Goal: Task Accomplishment & Management: Use online tool/utility

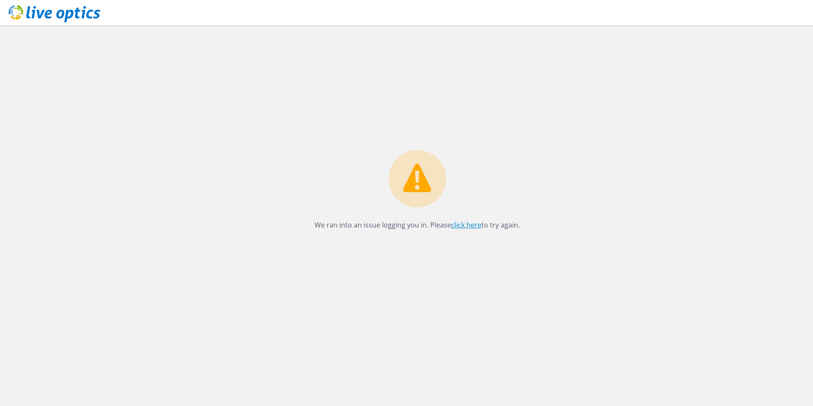
click at [463, 228] on link "click here" at bounding box center [466, 225] width 30 height 9
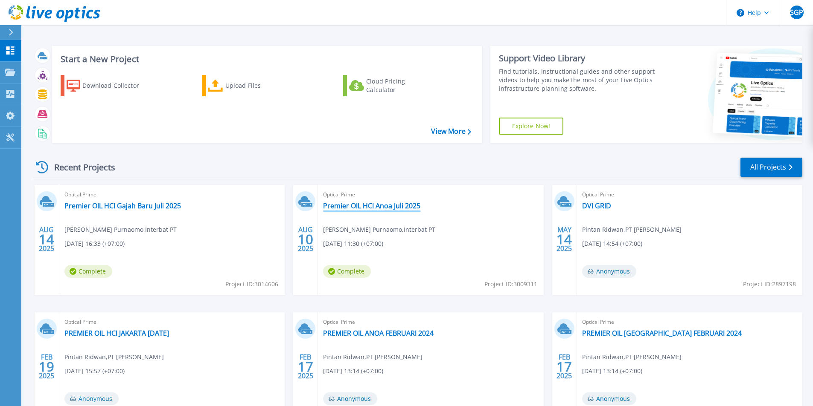
click at [372, 207] on link "Premier OIL HCI Anoa Juli 2025" at bounding box center [371, 206] width 97 height 9
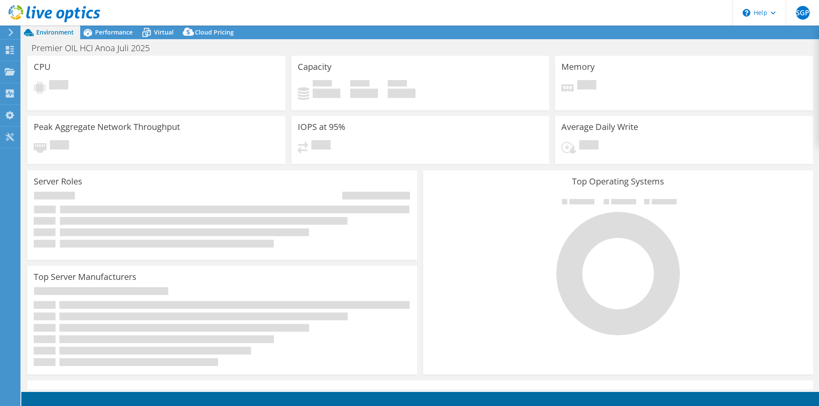
select select "USD"
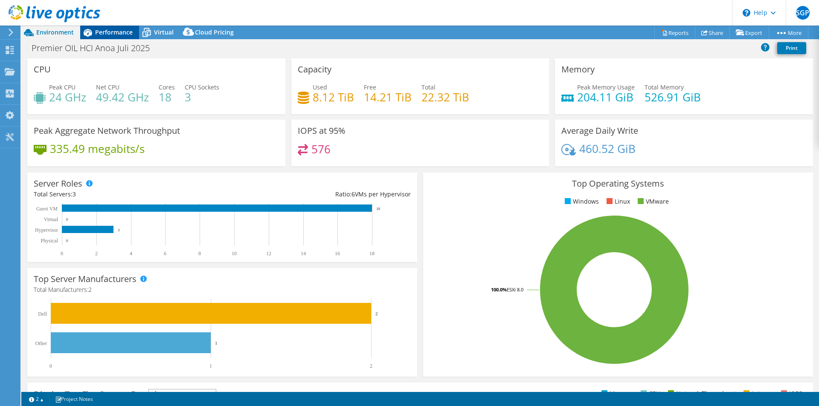
click at [133, 32] on div "Performance" at bounding box center [109, 33] width 59 height 14
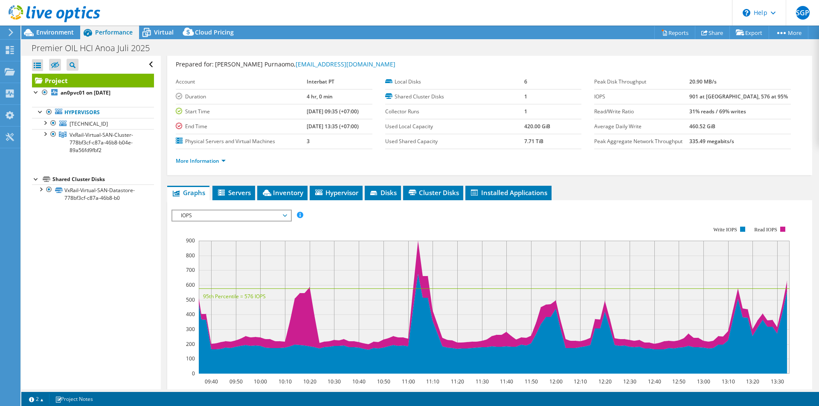
scroll to position [23, 0]
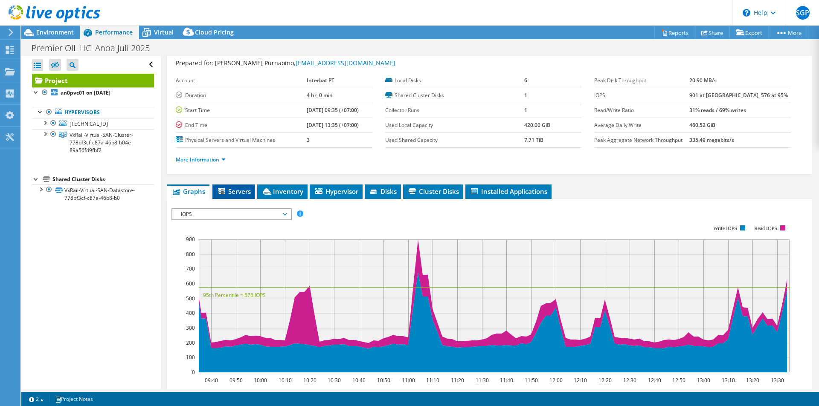
click at [241, 193] on span "Servers" at bounding box center [234, 191] width 34 height 9
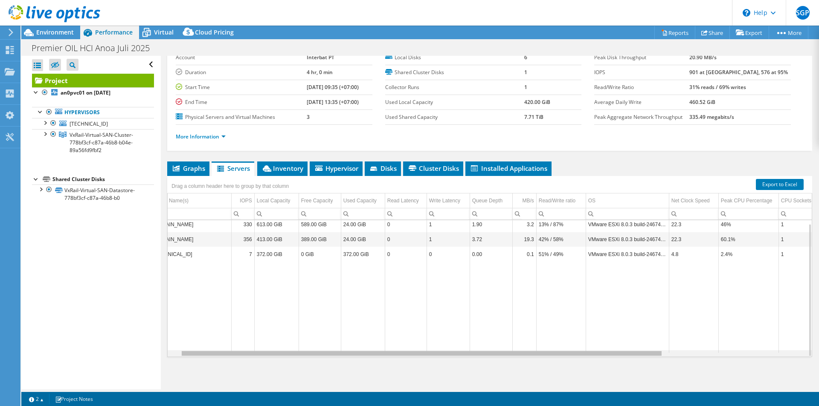
scroll to position [0, 0]
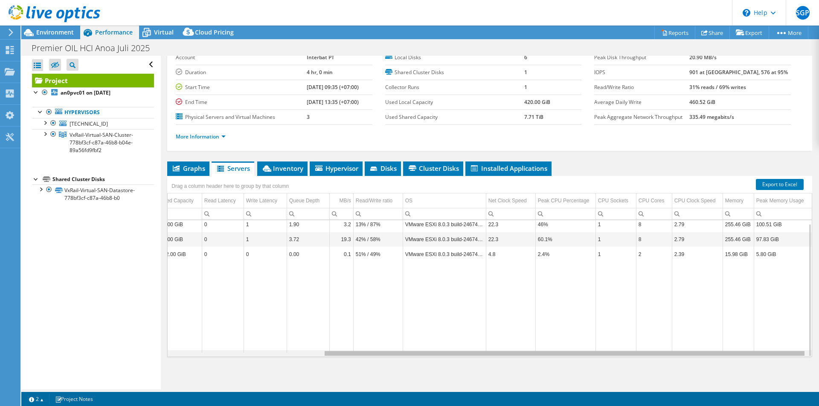
drag, startPoint x: 503, startPoint y: 354, endPoint x: 693, endPoint y: 343, distance: 189.7
click at [693, 343] on body "SGP End User Subiakto Gege Purnaomo subiakto.purnomo@sisindokom.com Interbat PT…" at bounding box center [409, 203] width 819 height 406
click at [562, 224] on td "46%" at bounding box center [565, 224] width 60 height 15
click at [538, 226] on td "46%" at bounding box center [565, 224] width 60 height 15
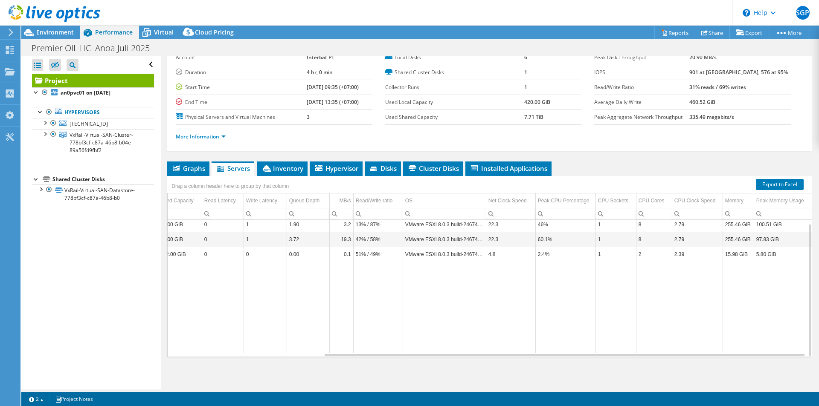
click at [541, 240] on td "60.1%" at bounding box center [565, 239] width 60 height 15
click at [542, 253] on td "2.4%" at bounding box center [565, 254] width 60 height 15
click at [561, 224] on td "46%" at bounding box center [565, 224] width 60 height 15
